Goal: Information Seeking & Learning: Compare options

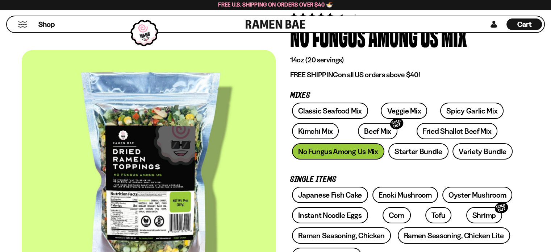
scroll to position [72, 0]
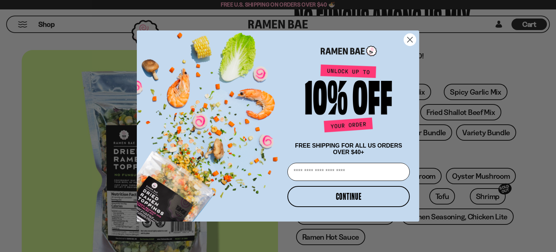
click at [410, 40] on circle "Close dialog" at bounding box center [410, 40] width 12 height 12
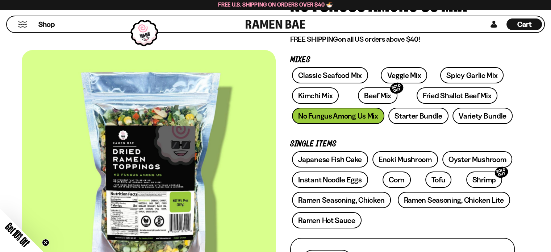
scroll to position [109, 0]
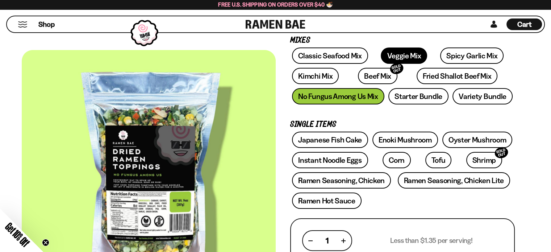
click at [397, 54] on link "Veggie Mix" at bounding box center [404, 55] width 46 height 16
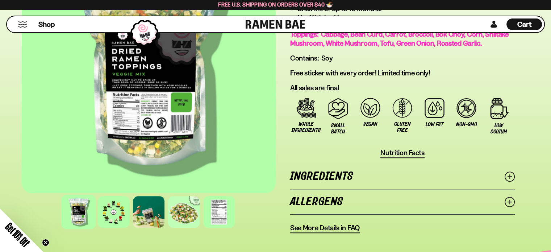
scroll to position [543, 0]
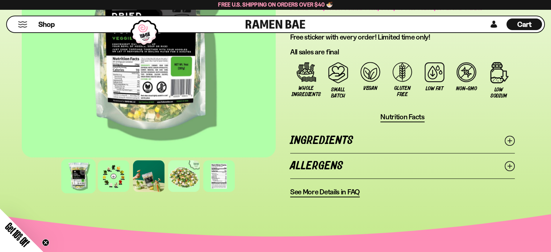
click at [506, 162] on icon at bounding box center [509, 166] width 10 height 10
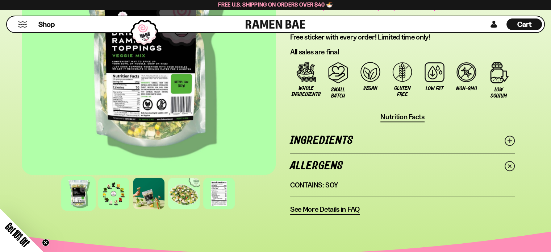
click at [511, 140] on icon at bounding box center [509, 140] width 10 height 10
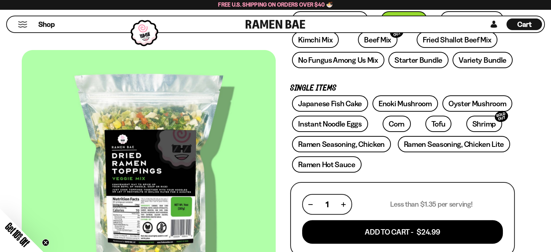
scroll to position [109, 0]
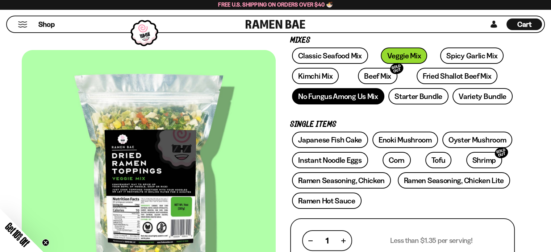
click at [344, 95] on link "No Fungus Among Us Mix" at bounding box center [338, 96] width 92 height 16
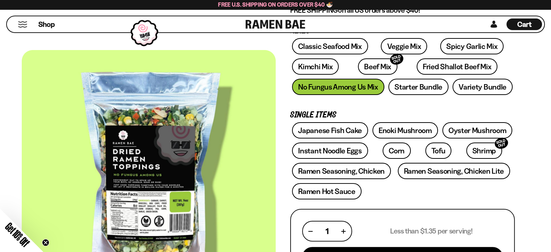
scroll to position [72, 0]
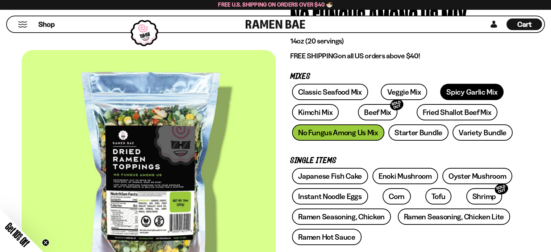
click at [455, 89] on link "Spicy Garlic Mix" at bounding box center [471, 92] width 63 height 16
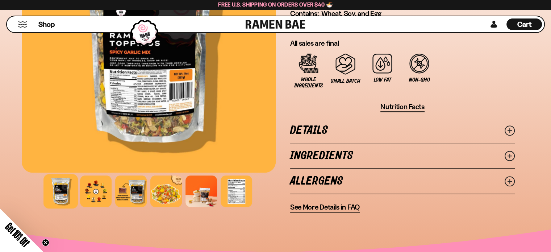
scroll to position [543, 0]
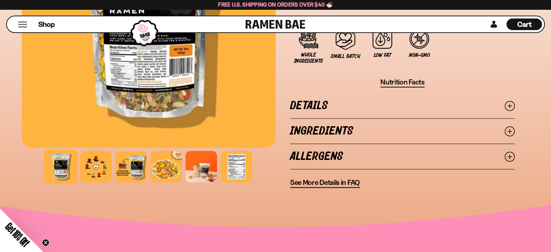
click at [512, 155] on icon at bounding box center [509, 156] width 10 height 10
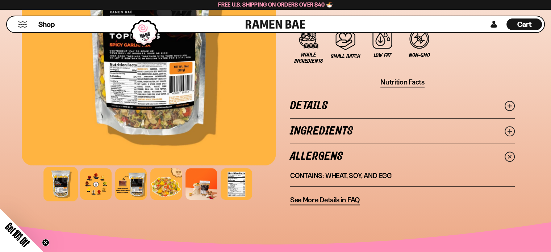
click at [512, 155] on icon at bounding box center [509, 156] width 14 height 14
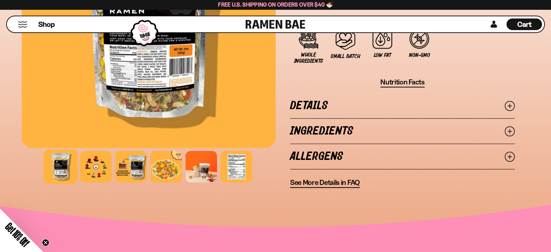
click at [513, 126] on icon at bounding box center [509, 131] width 10 height 10
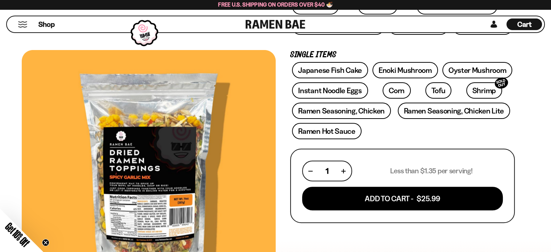
scroll to position [109, 0]
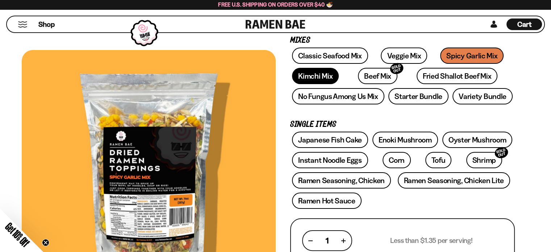
click at [329, 76] on link "Kimchi Mix" at bounding box center [315, 76] width 47 height 16
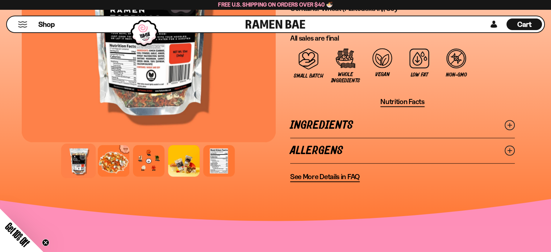
scroll to position [579, 0]
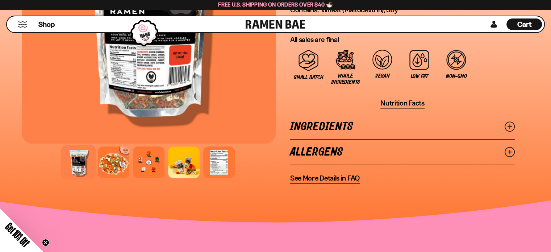
click at [510, 148] on icon at bounding box center [509, 152] width 10 height 10
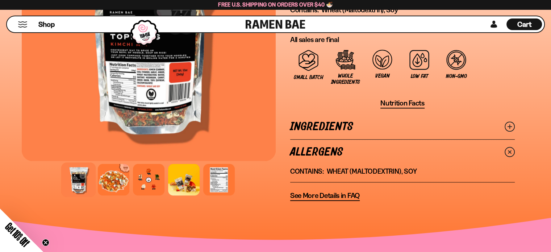
click at [513, 126] on icon at bounding box center [509, 126] width 10 height 10
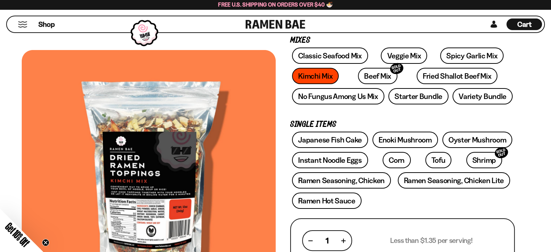
scroll to position [72, 0]
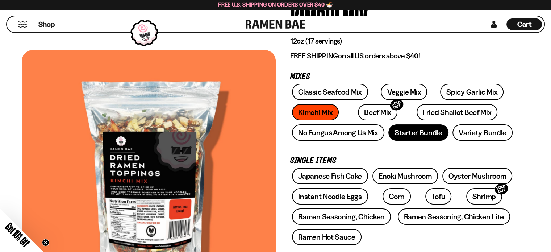
click at [429, 137] on link "Starter Bundle" at bounding box center [418, 132] width 60 height 16
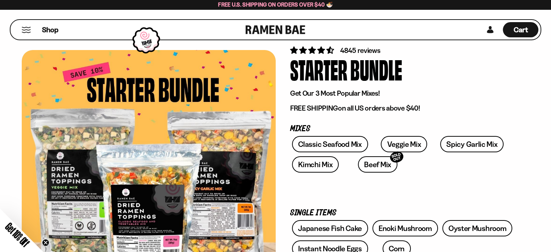
scroll to position [36, 0]
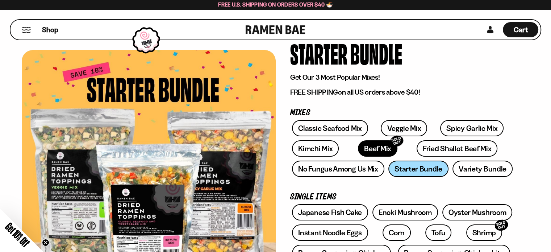
click at [362, 149] on link "Beef Mix SOLD OUT" at bounding box center [377, 148] width 39 height 16
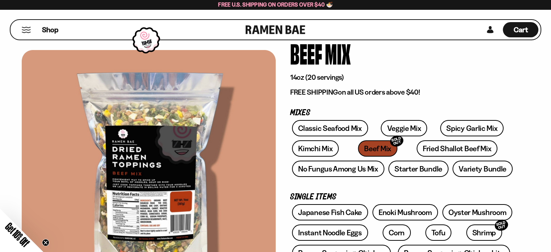
scroll to position [72, 0]
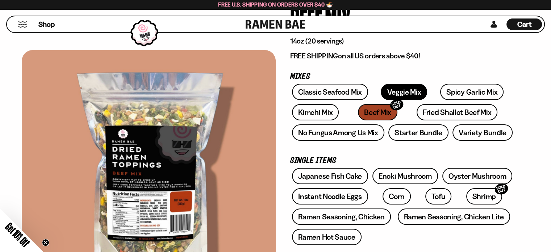
click at [405, 89] on link "Veggie Mix" at bounding box center [404, 92] width 46 height 16
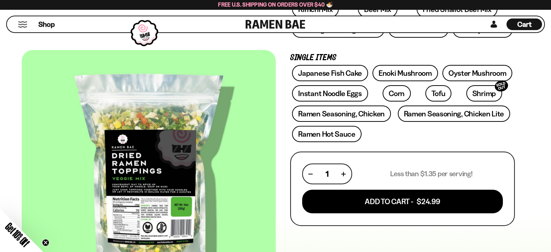
scroll to position [181, 0]
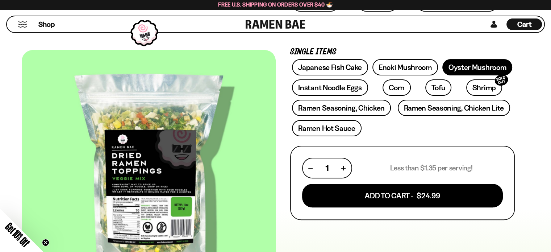
click at [502, 71] on link "Oyster Mushroom" at bounding box center [477, 67] width 70 height 16
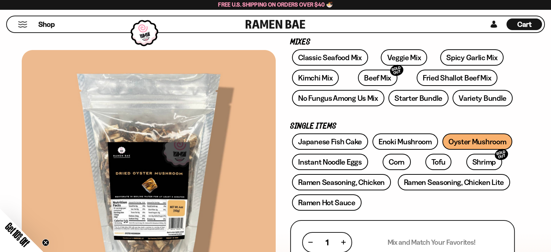
scroll to position [109, 0]
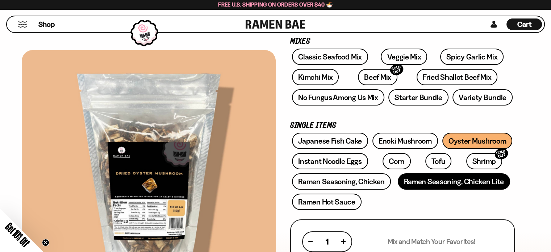
click at [451, 180] on link "Ramen Seasoning, Chicken Lite" at bounding box center [454, 181] width 112 height 16
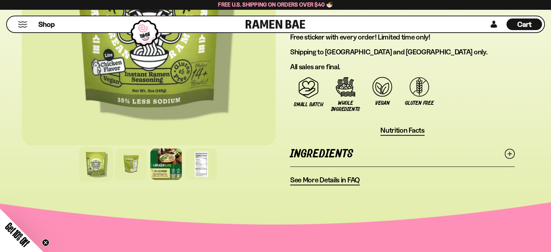
scroll to position [543, 0]
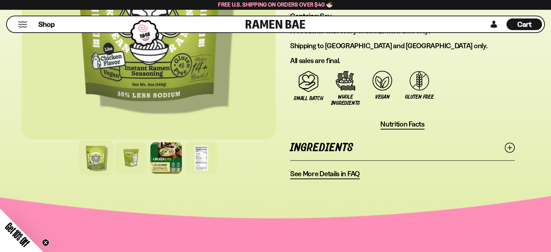
click at [512, 145] on icon at bounding box center [509, 147] width 10 height 10
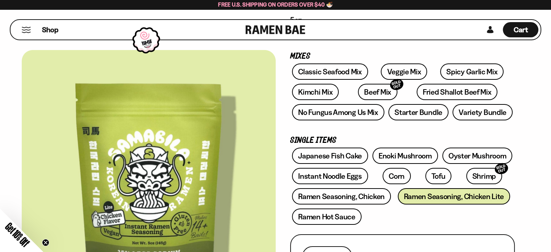
scroll to position [0, 0]
